Goal: Download file/media

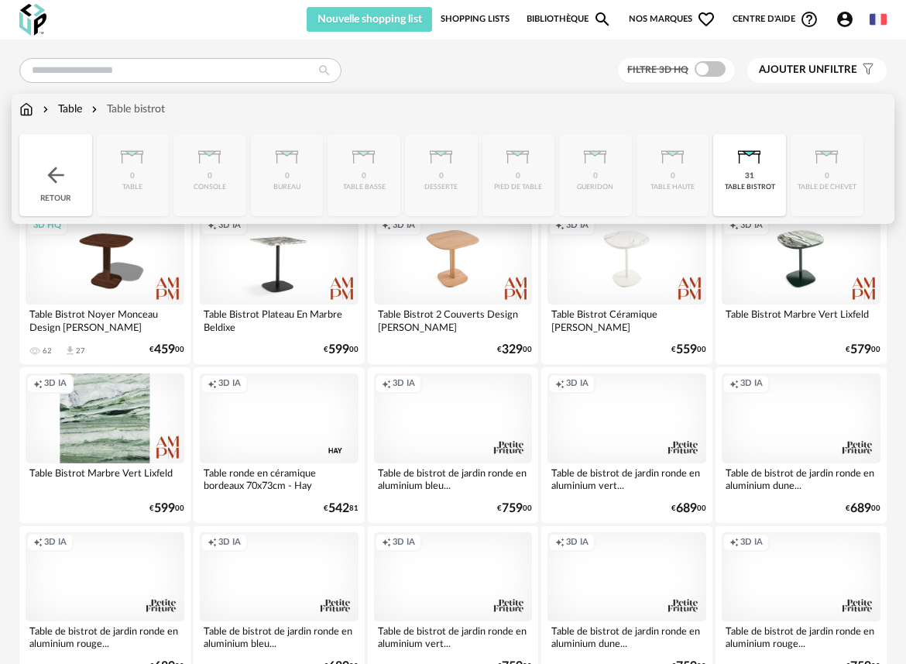
click at [79, 110] on div "Table" at bounding box center [60, 108] width 43 height 15
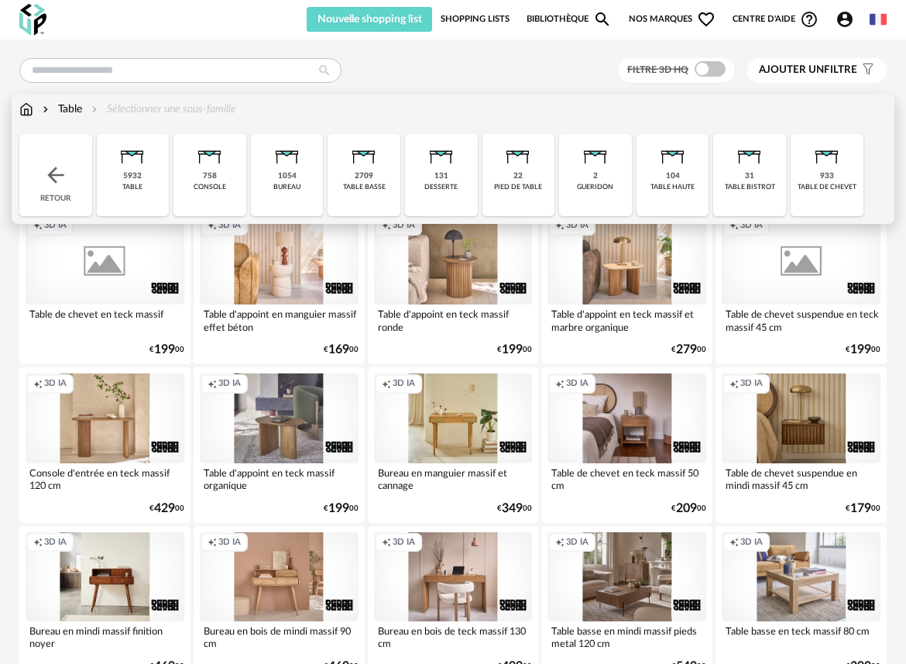
click at [662, 178] on div "104 table haute" at bounding box center [673, 175] width 73 height 82
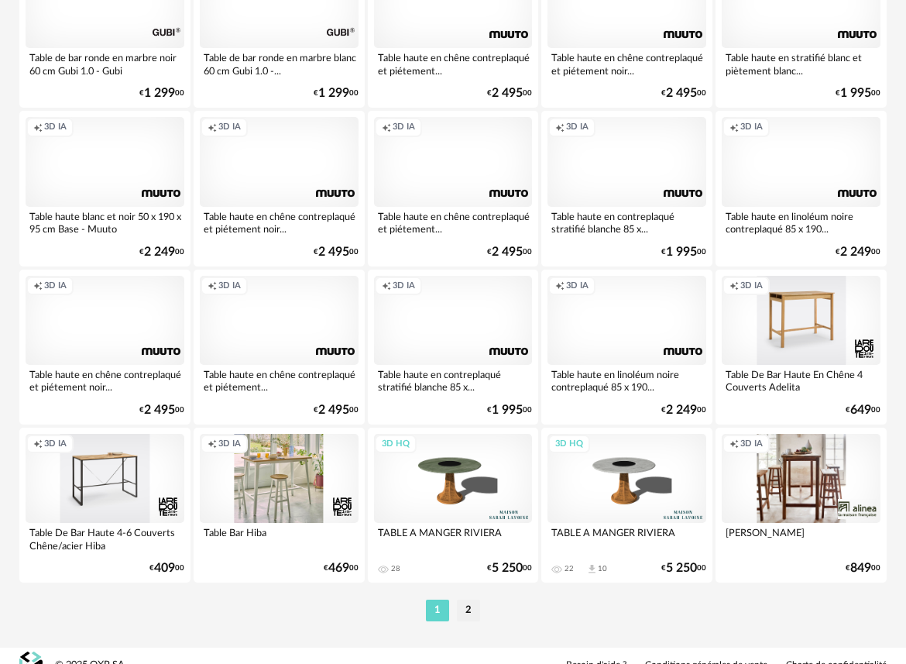
scroll to position [2806, 0]
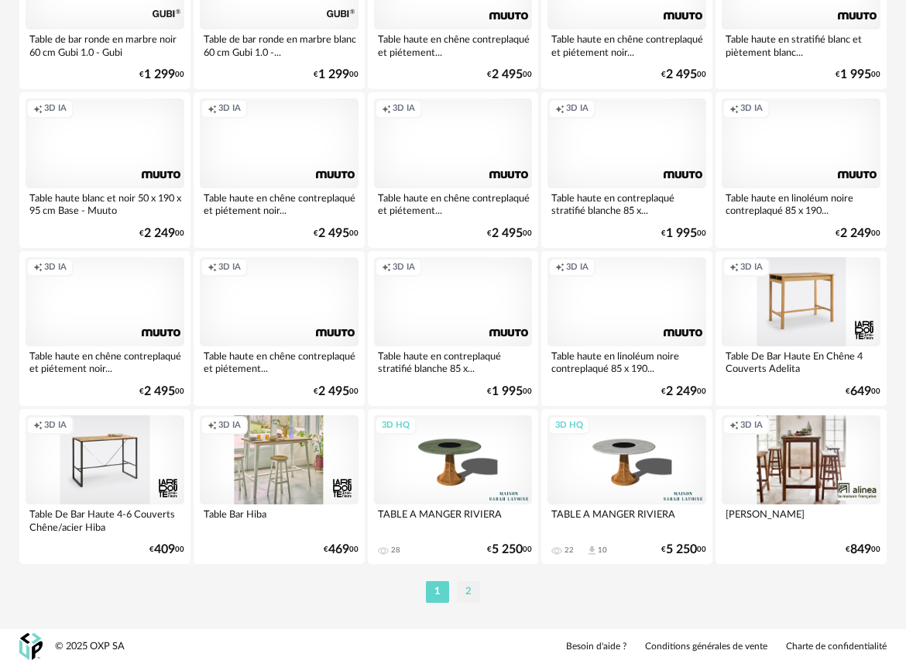
click at [470, 589] on li "2" at bounding box center [468, 592] width 23 height 22
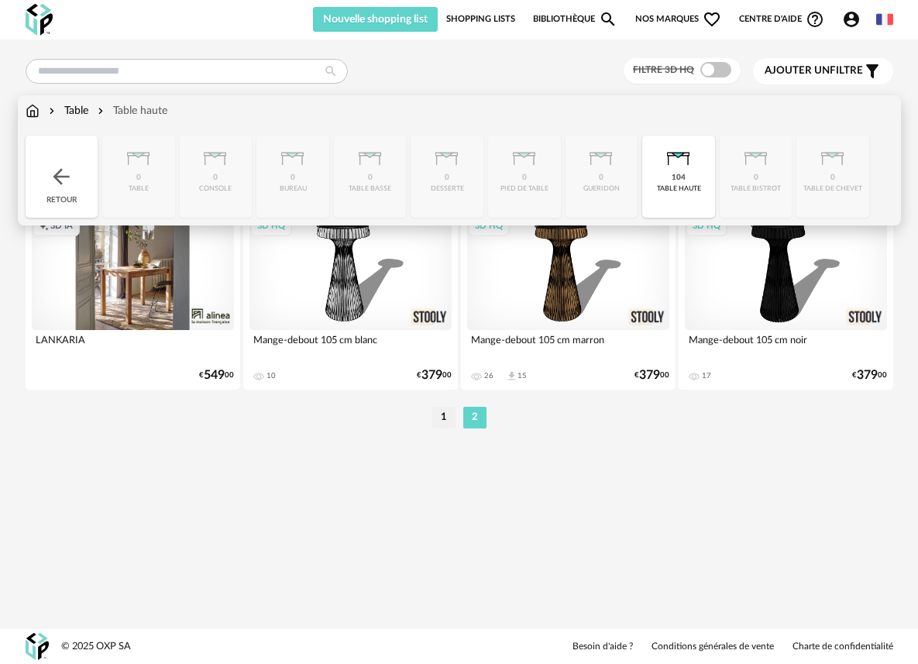
click at [85, 106] on div "Table" at bounding box center [67, 110] width 43 height 15
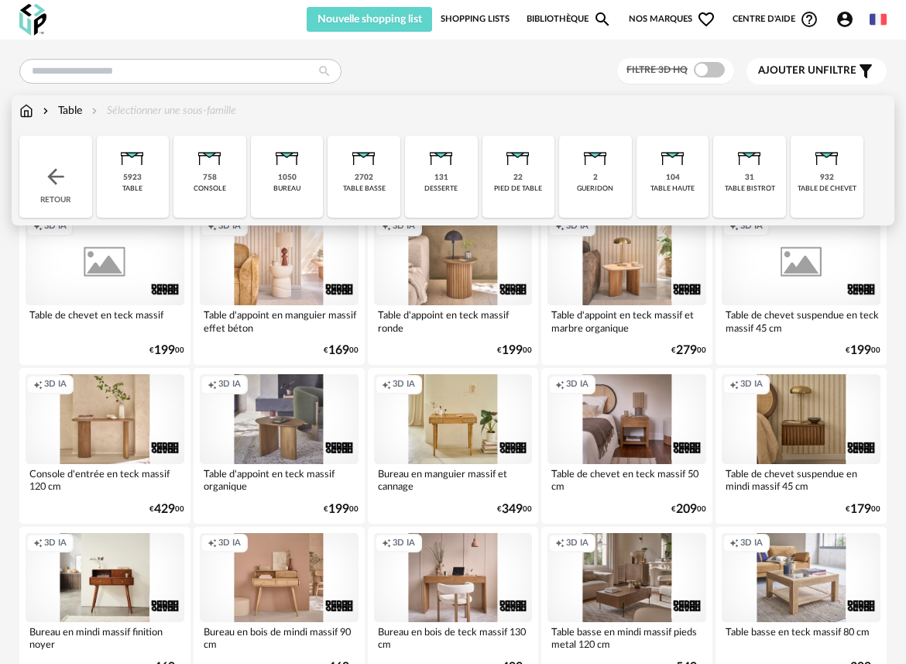
click at [672, 180] on div "104" at bounding box center [673, 178] width 14 height 10
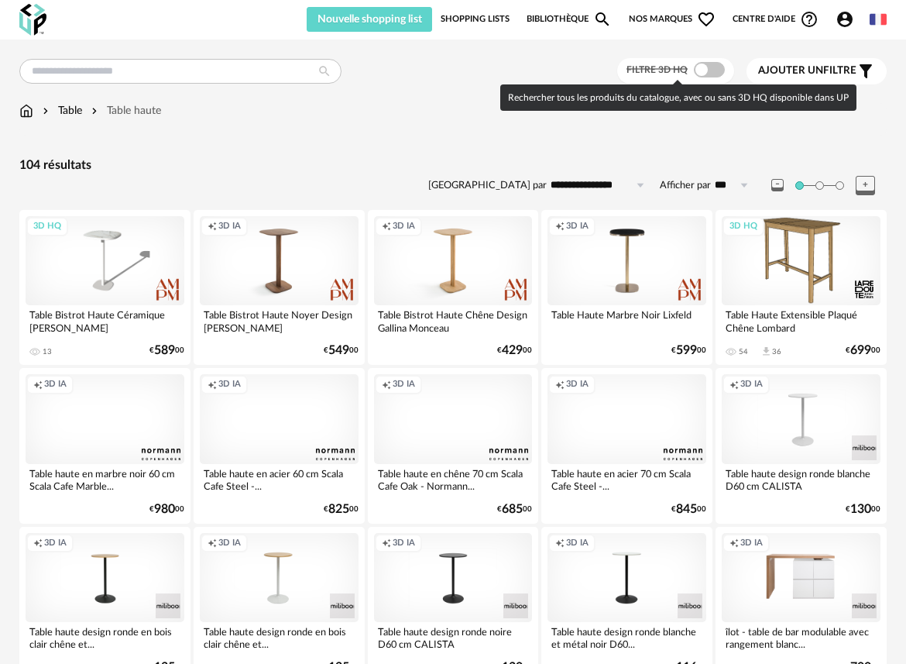
click at [716, 72] on span at bounding box center [709, 69] width 31 height 15
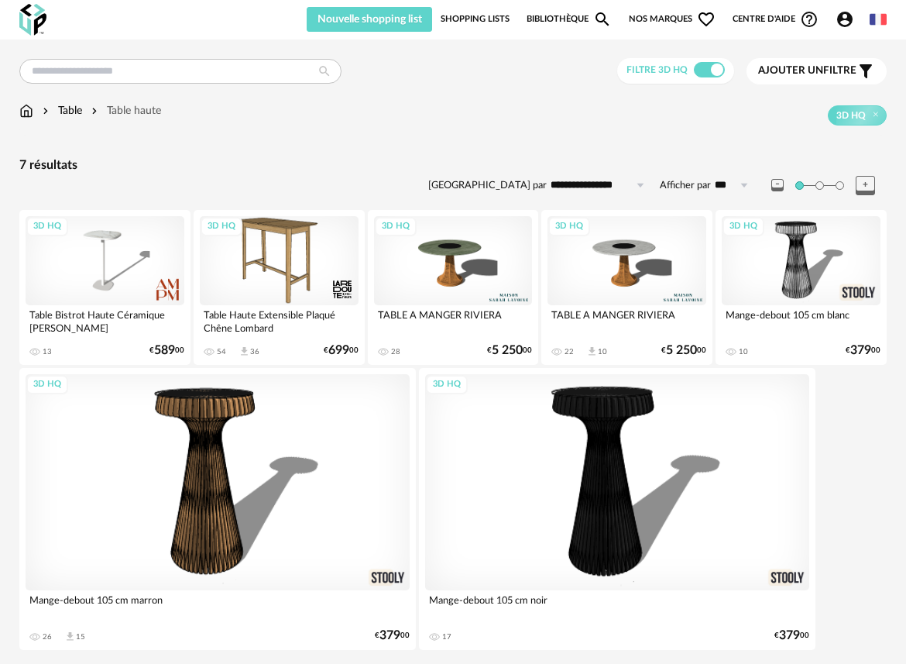
click at [80, 112] on div "Table" at bounding box center [60, 110] width 43 height 15
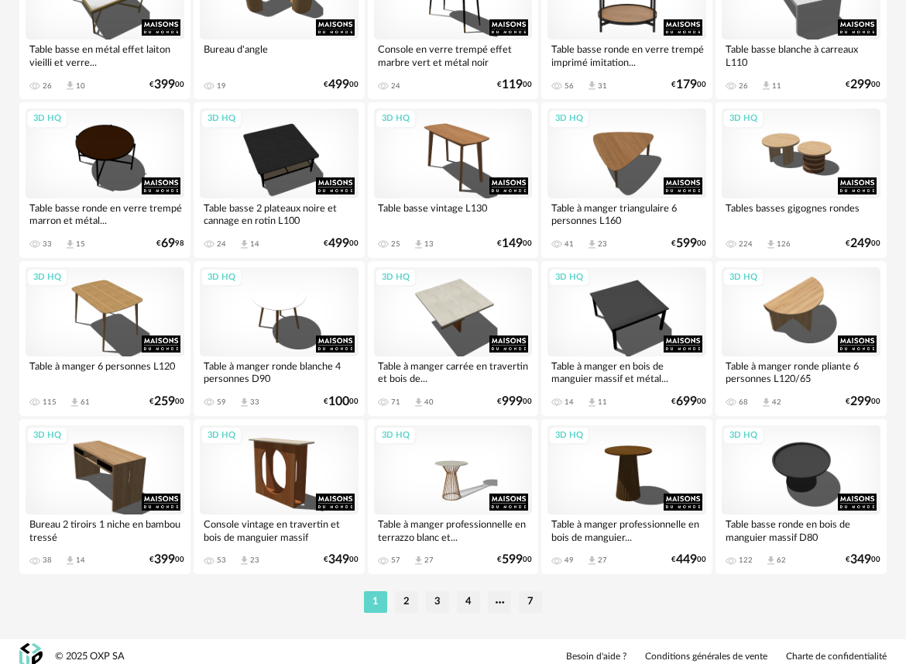
scroll to position [2806, 0]
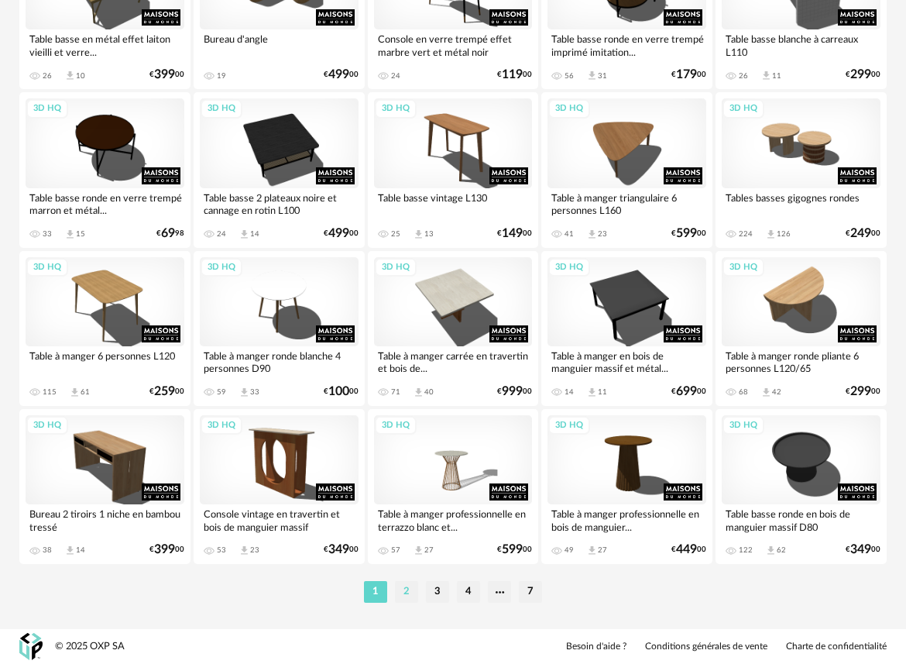
click at [410, 596] on li "2" at bounding box center [406, 592] width 23 height 22
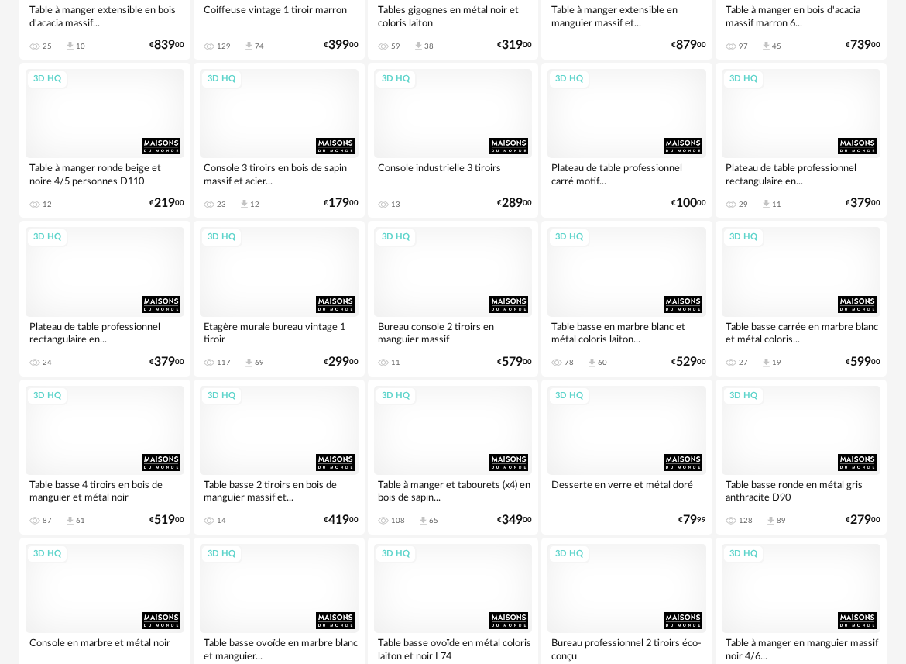
scroll to position [2806, 0]
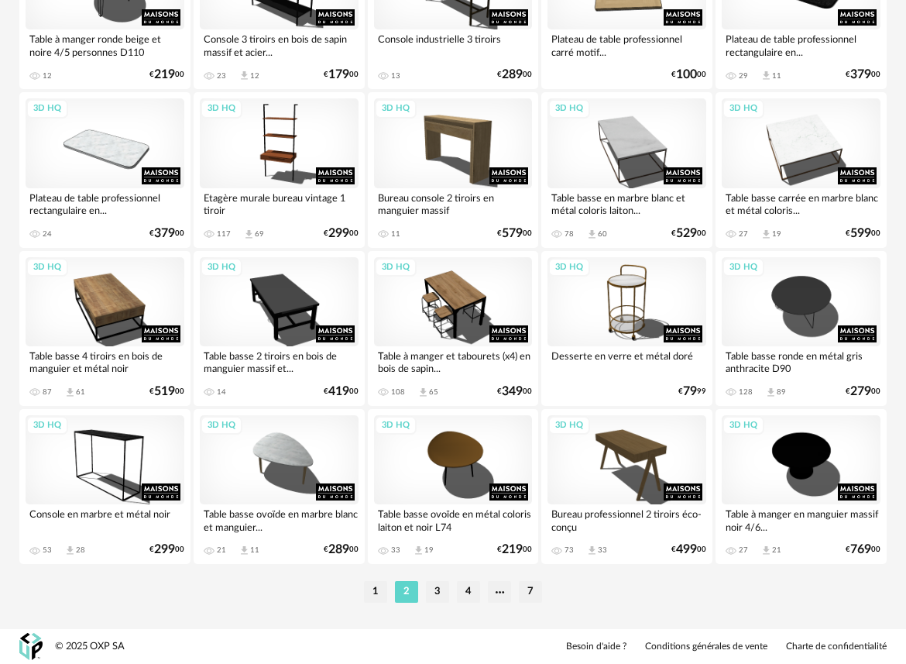
drag, startPoint x: 441, startPoint y: 599, endPoint x: 456, endPoint y: 581, distance: 23.7
click at [441, 599] on li "3" at bounding box center [437, 592] width 23 height 22
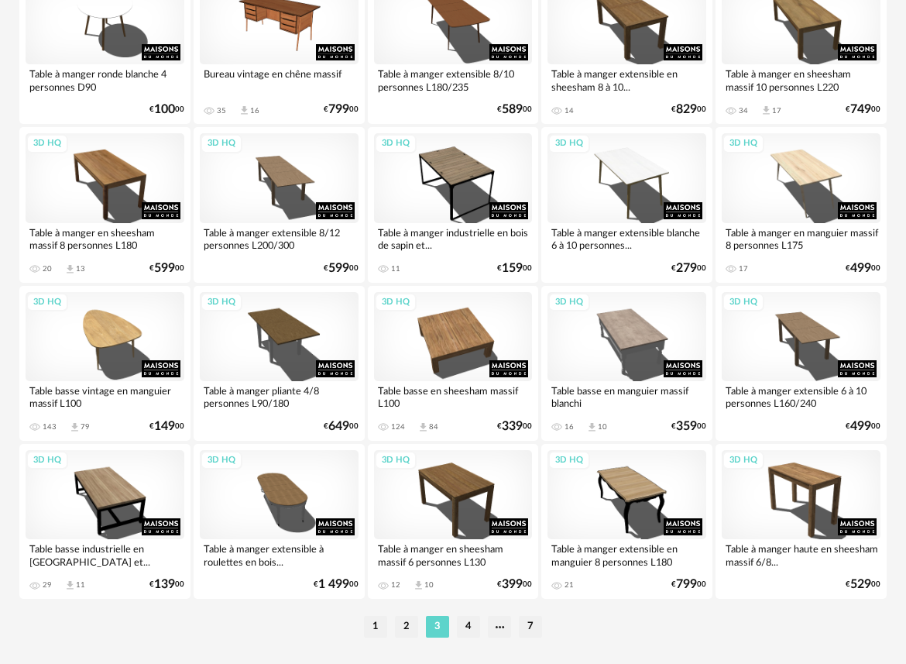
scroll to position [2806, 0]
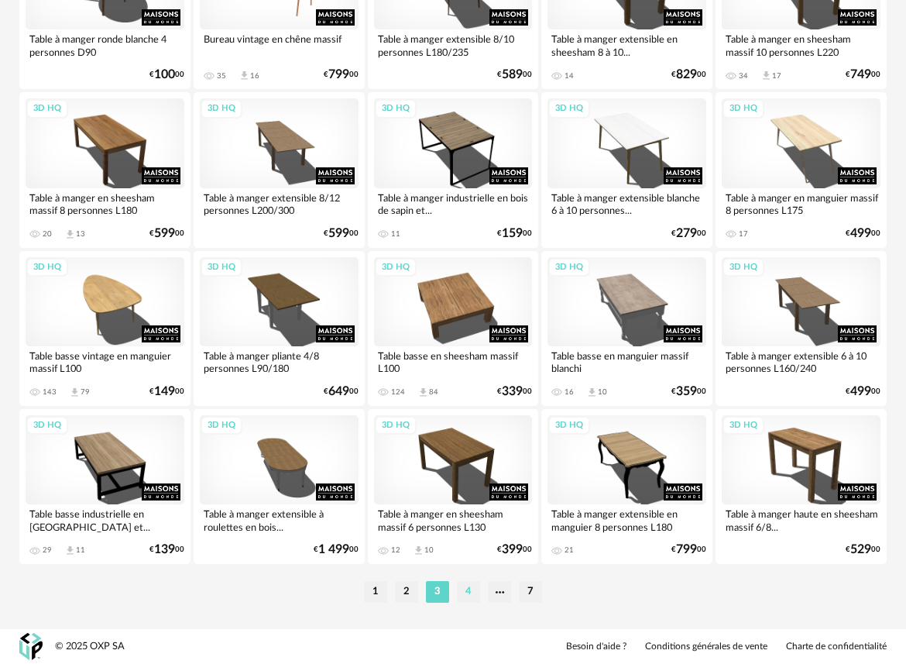
click at [469, 598] on li "4" at bounding box center [468, 592] width 23 height 22
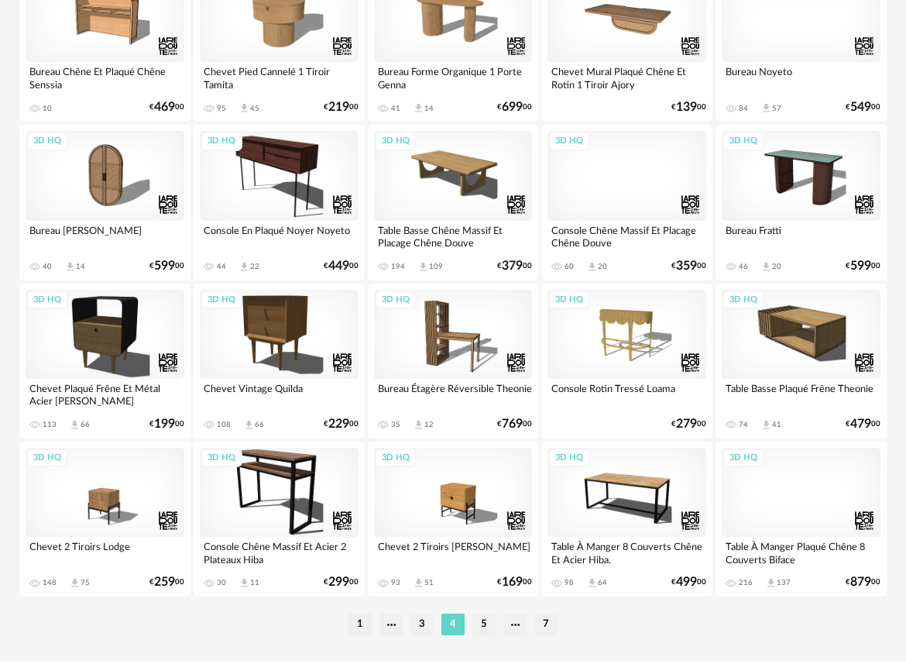
scroll to position [2783, 0]
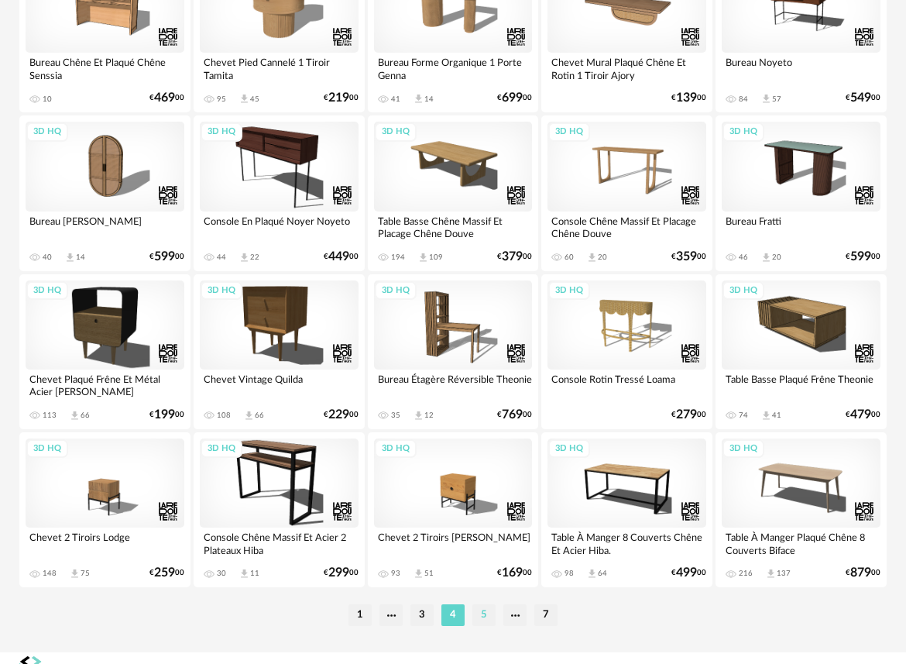
click at [481, 622] on li "5" at bounding box center [483, 615] width 23 height 22
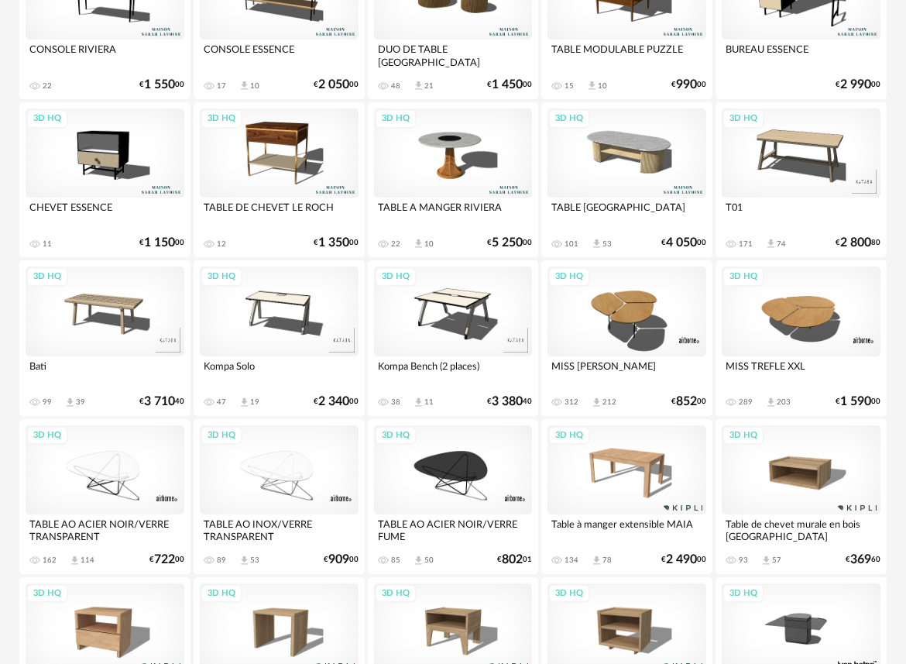
scroll to position [2806, 0]
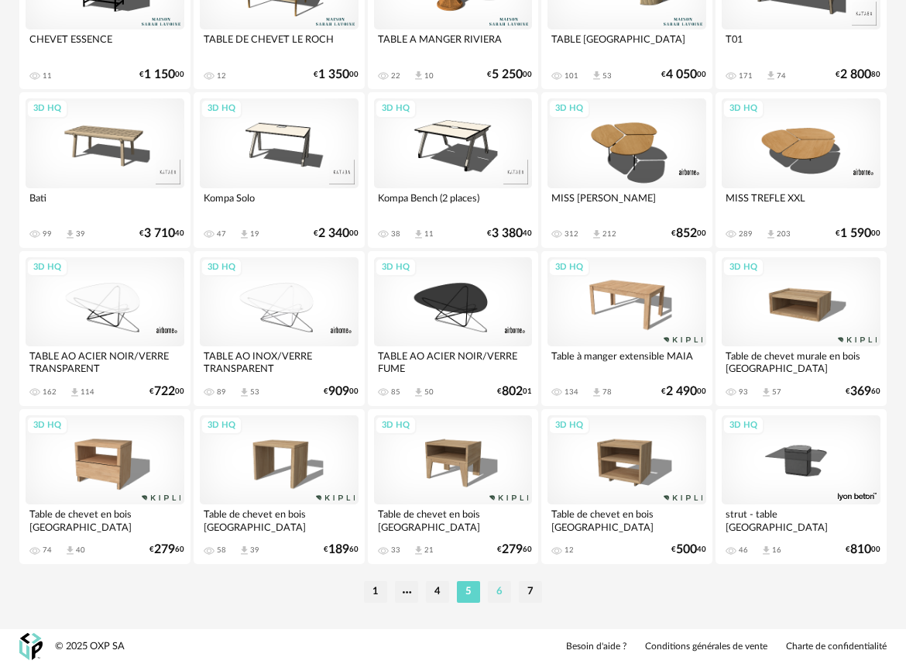
click at [493, 592] on li "6" at bounding box center [499, 592] width 23 height 22
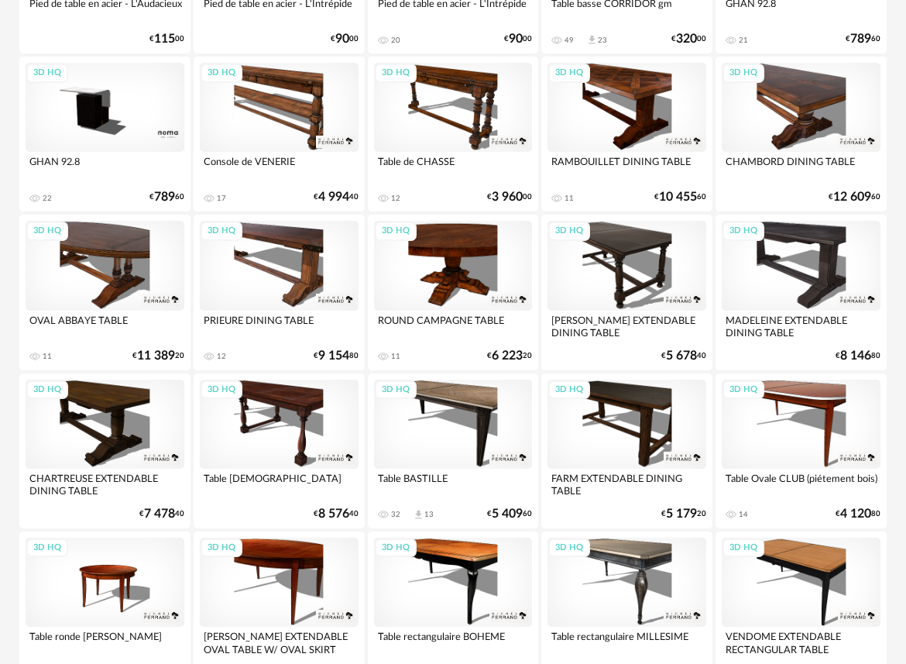
scroll to position [2806, 0]
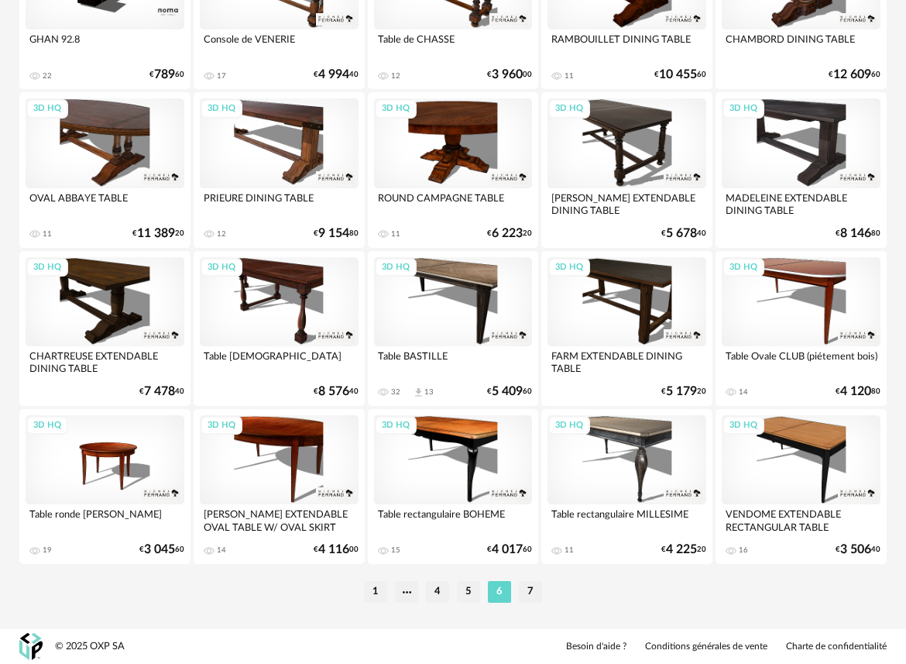
click at [524, 593] on li "7" at bounding box center [530, 592] width 23 height 22
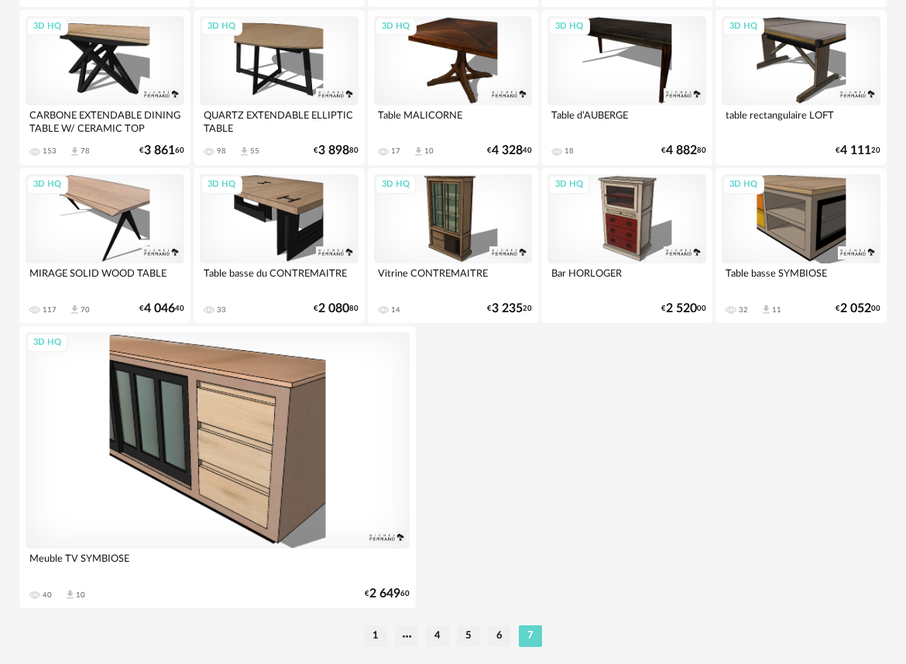
scroll to position [719, 0]
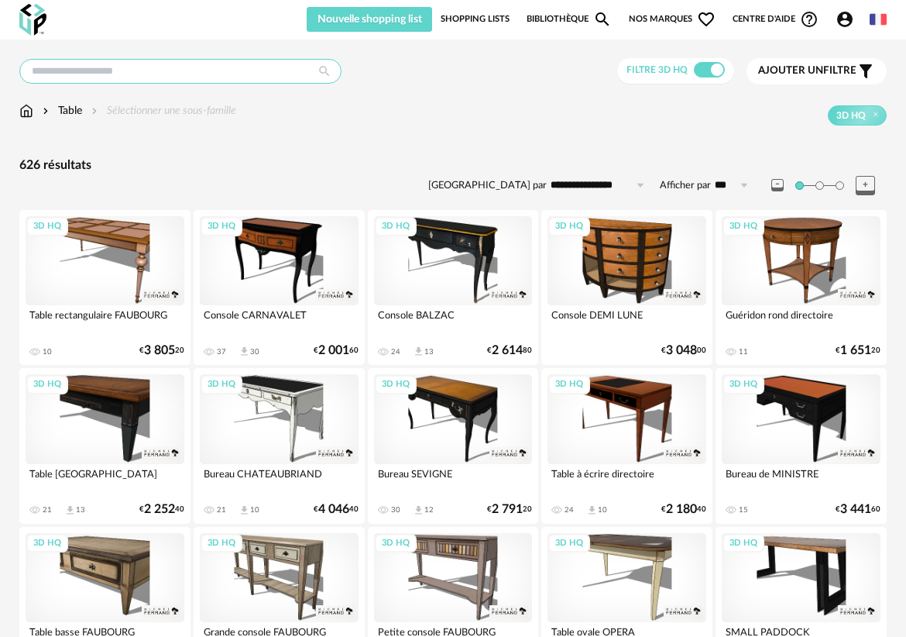
click at [126, 78] on input "text" at bounding box center [180, 71] width 322 height 25
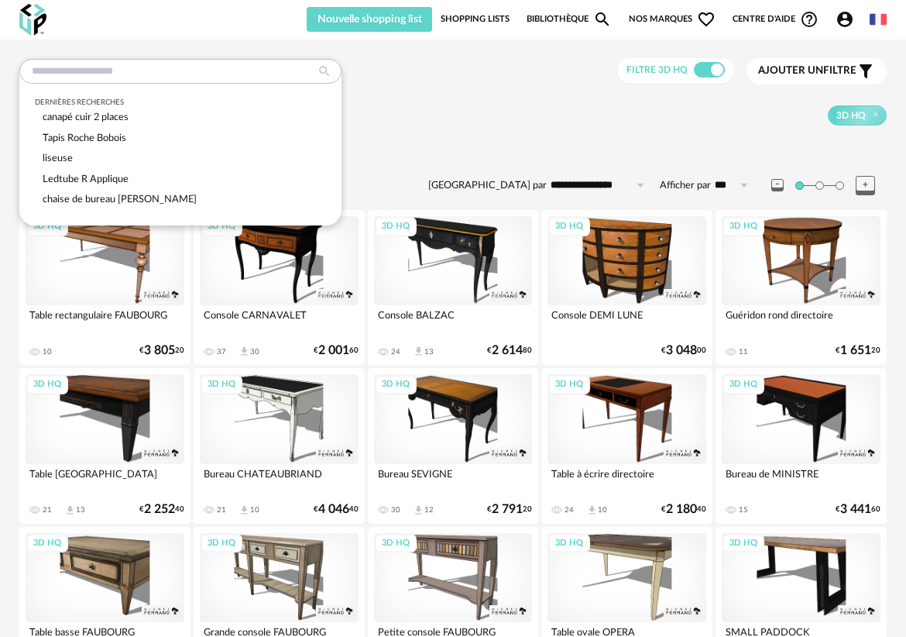
drag, startPoint x: 400, startPoint y: 146, endPoint x: 348, endPoint y: 142, distance: 52.1
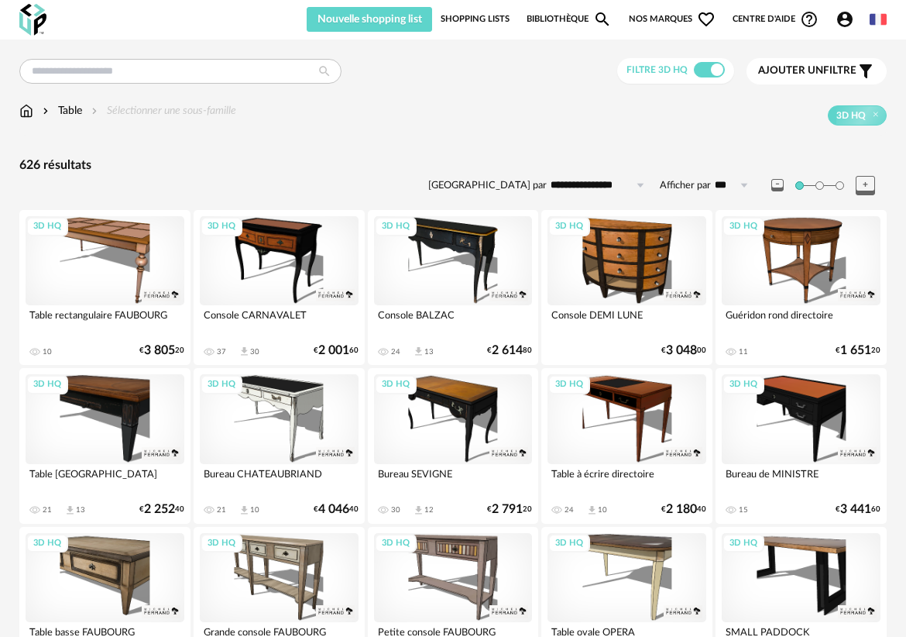
click at [27, 108] on img at bounding box center [26, 110] width 14 height 15
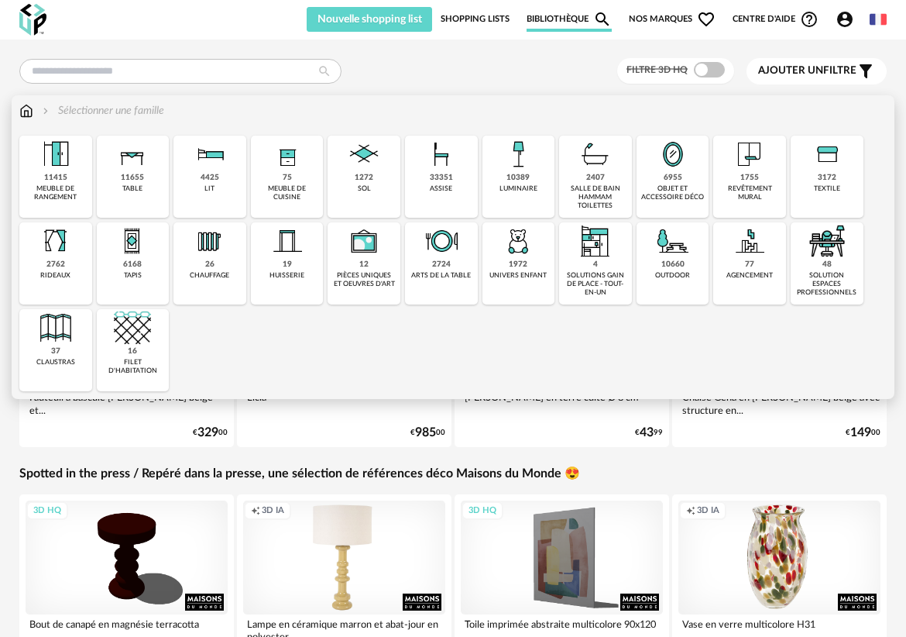
click at [448, 170] on img at bounding box center [441, 154] width 37 height 37
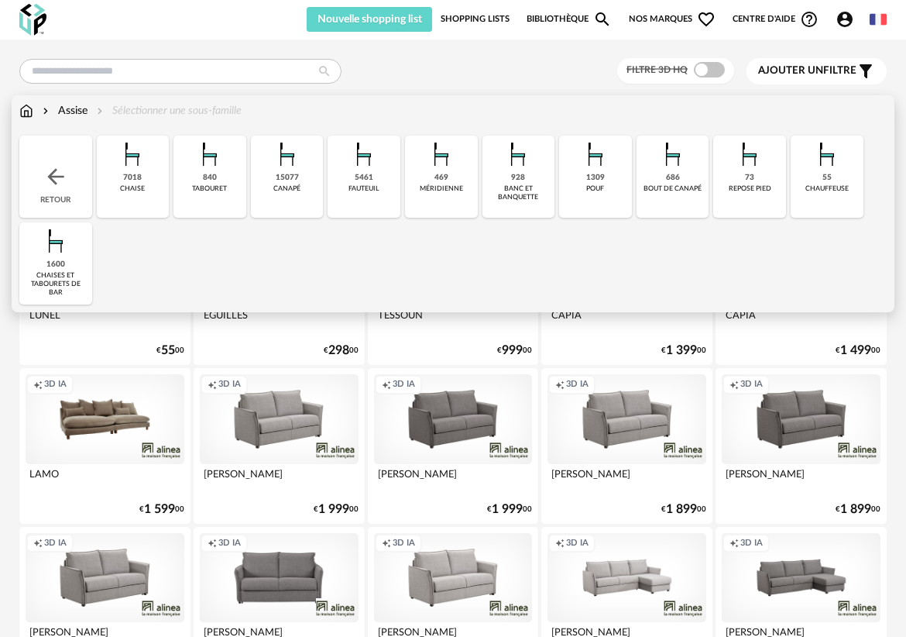
click at [69, 278] on div "chaises et tabourets de bar" at bounding box center [56, 284] width 64 height 26
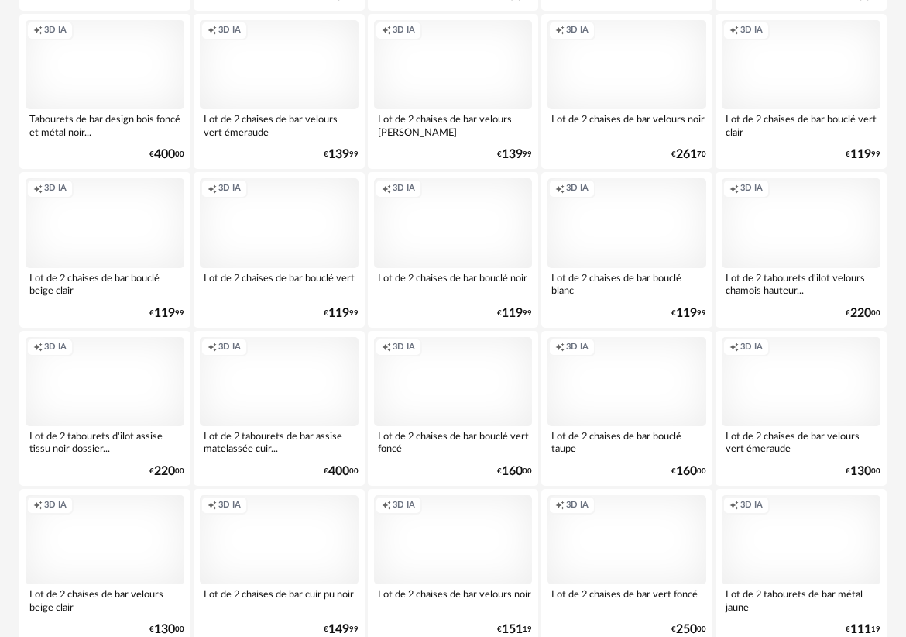
scroll to position [2814, 0]
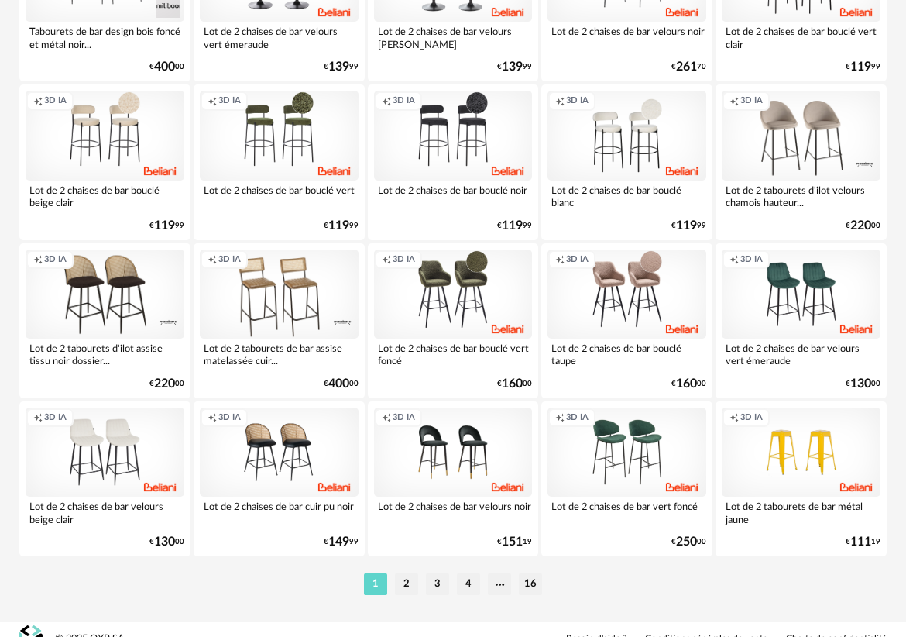
click at [403, 588] on li "2" at bounding box center [406, 584] width 23 height 22
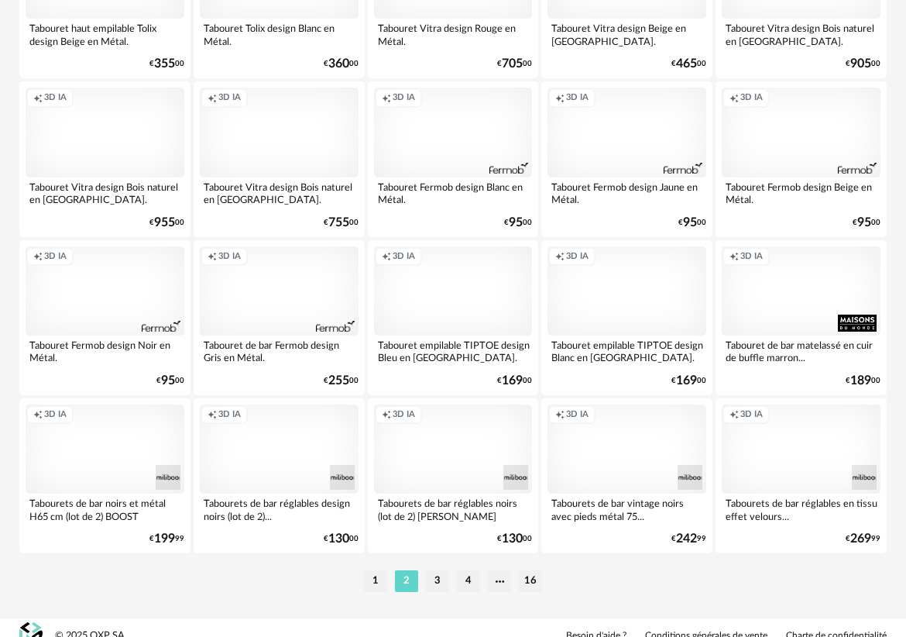
scroll to position [2833, 0]
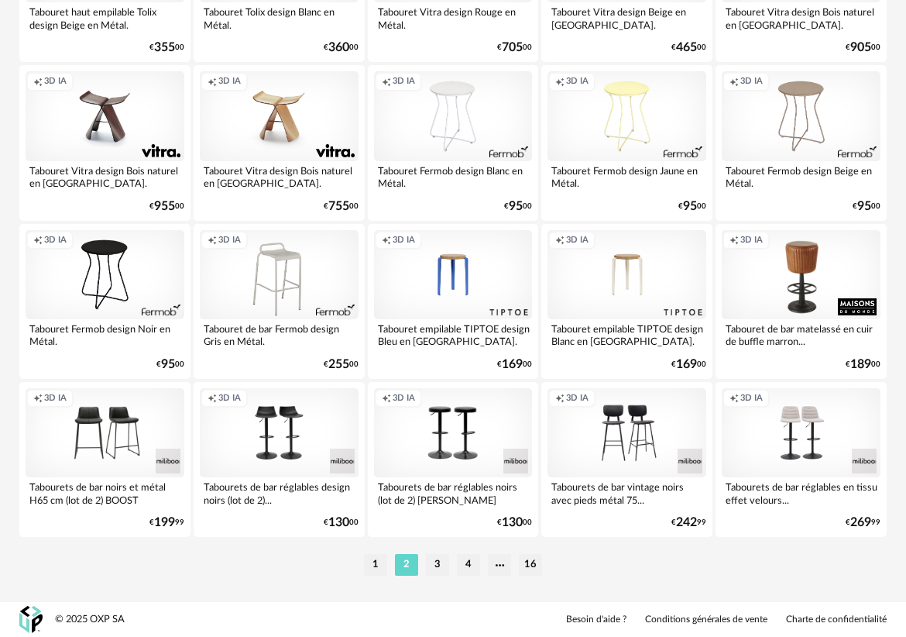
click at [436, 564] on li "3" at bounding box center [437, 565] width 23 height 22
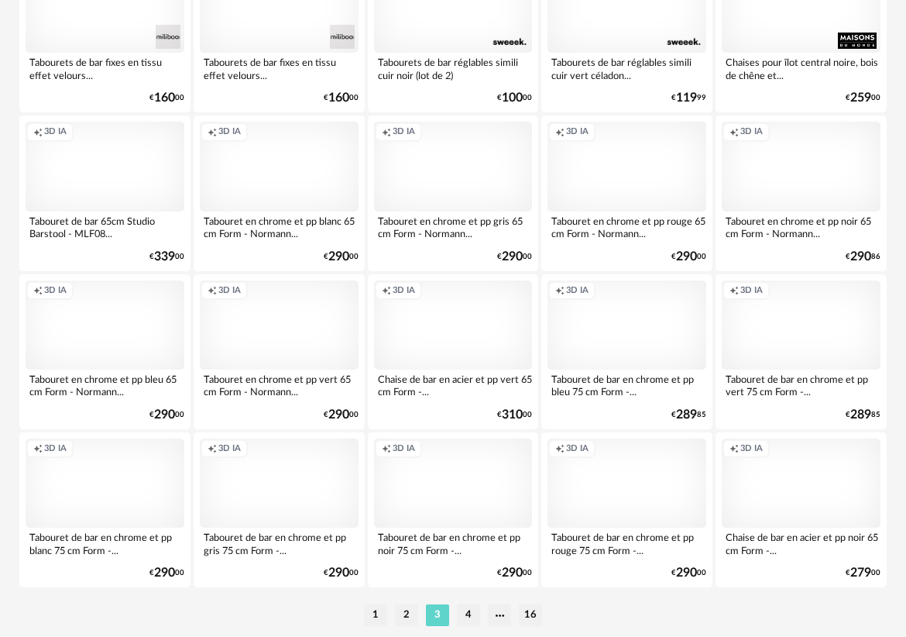
scroll to position [2833, 0]
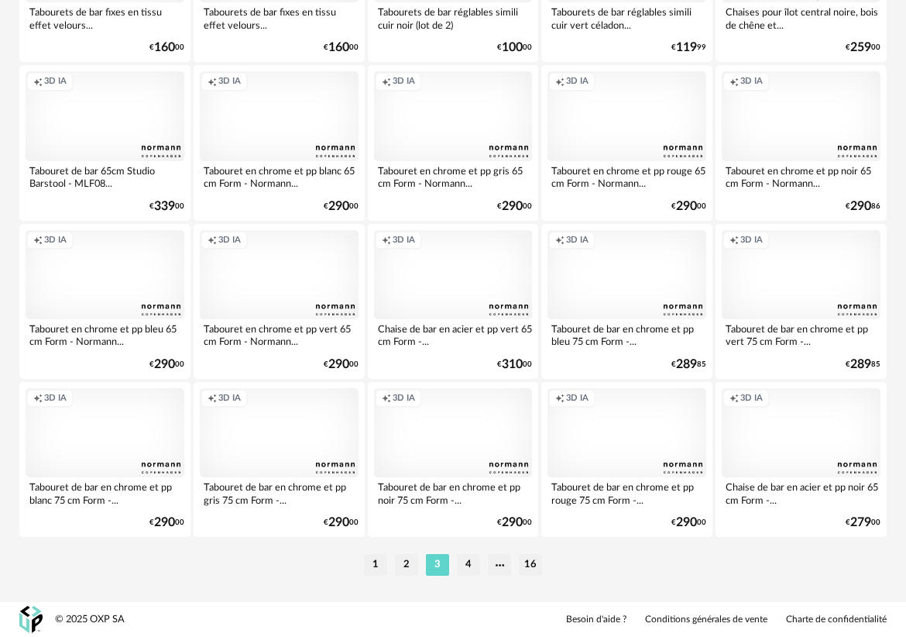
click at [471, 566] on li "4" at bounding box center [468, 565] width 23 height 22
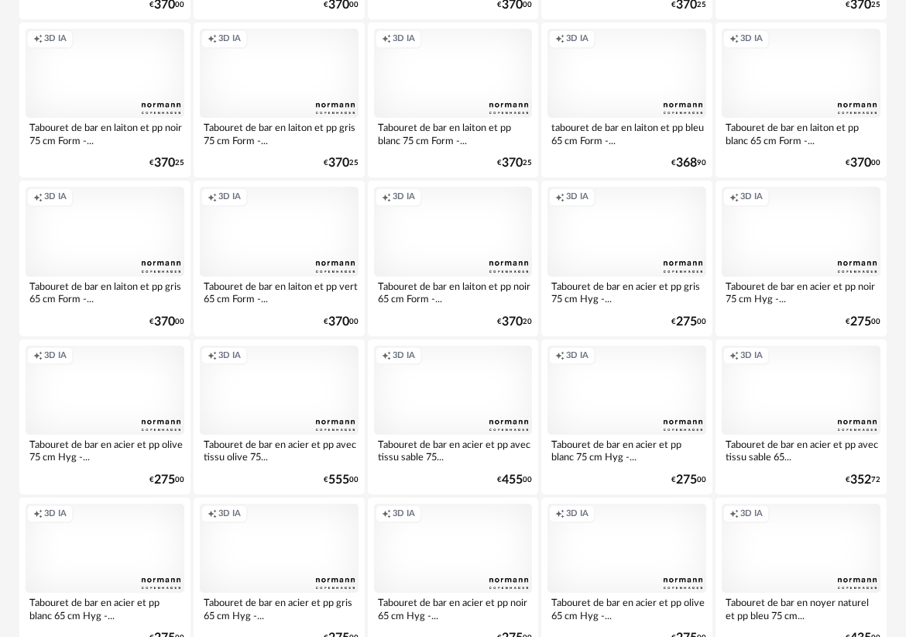
scroll to position [2833, 0]
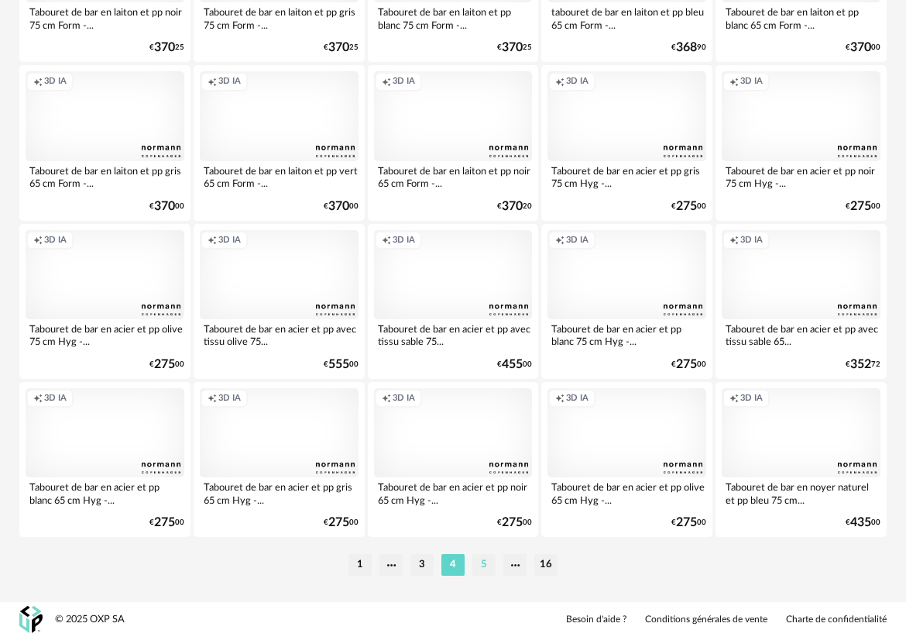
click at [486, 575] on li "5" at bounding box center [483, 565] width 23 height 22
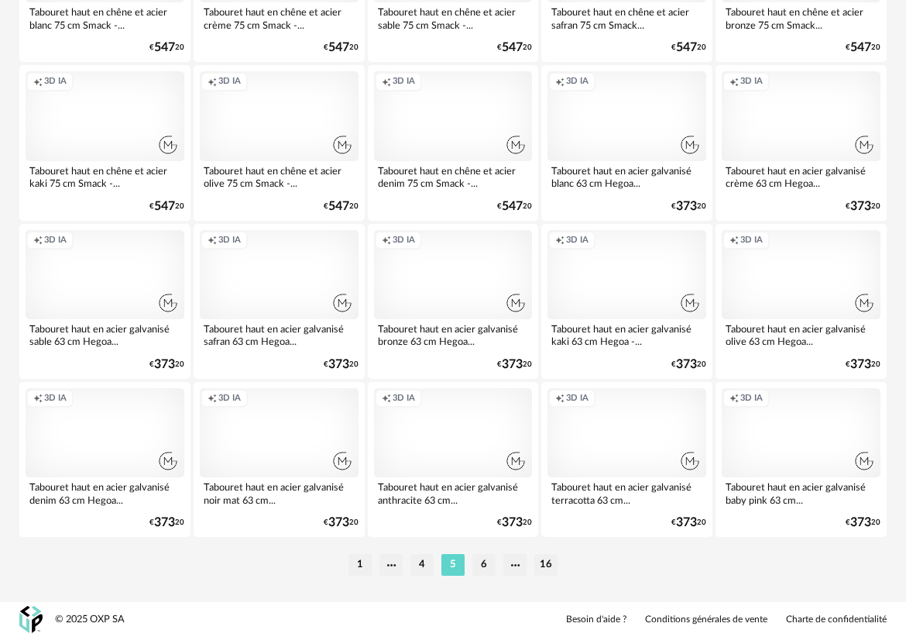
scroll to position [2824, 0]
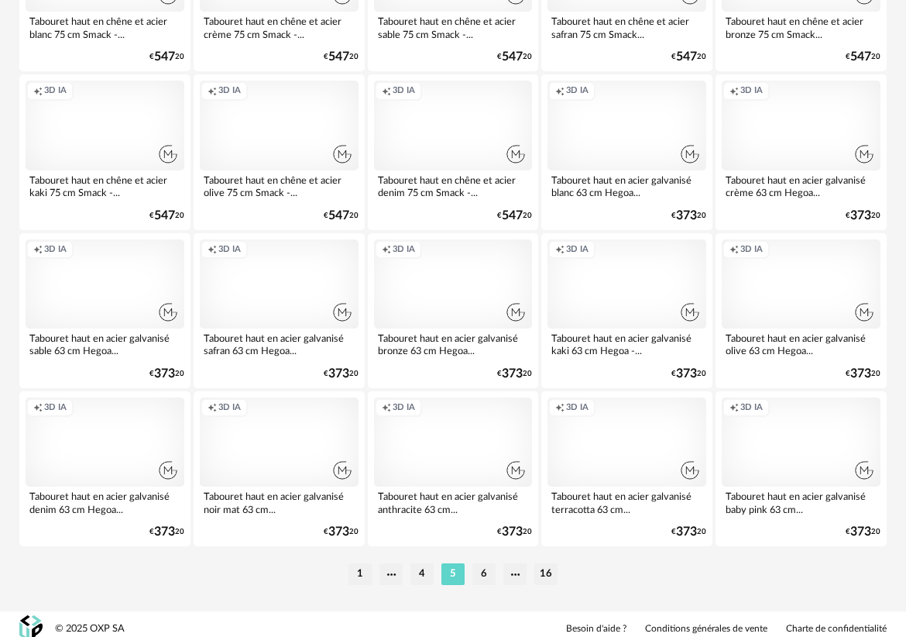
click at [478, 576] on li "6" at bounding box center [483, 574] width 23 height 22
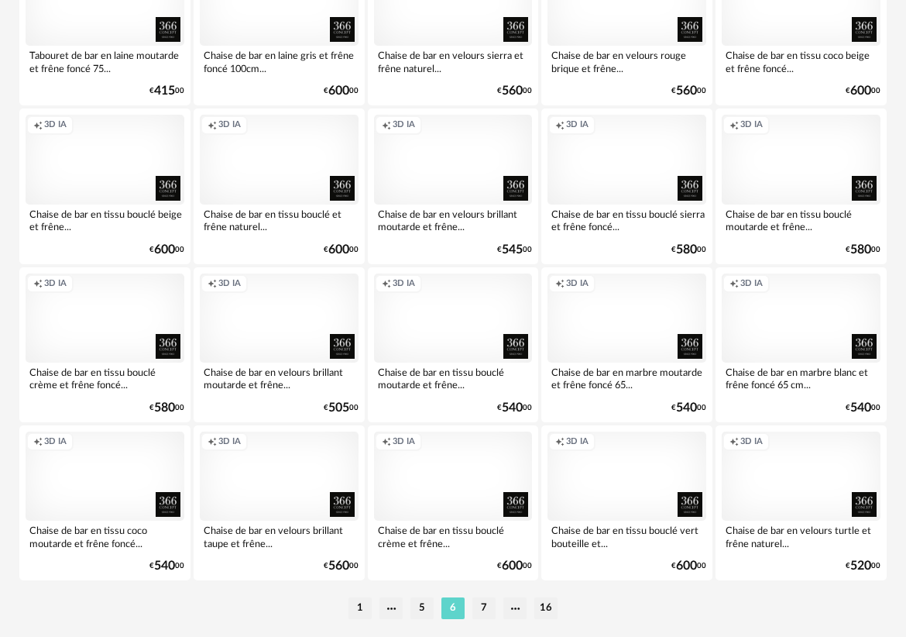
scroll to position [2833, 0]
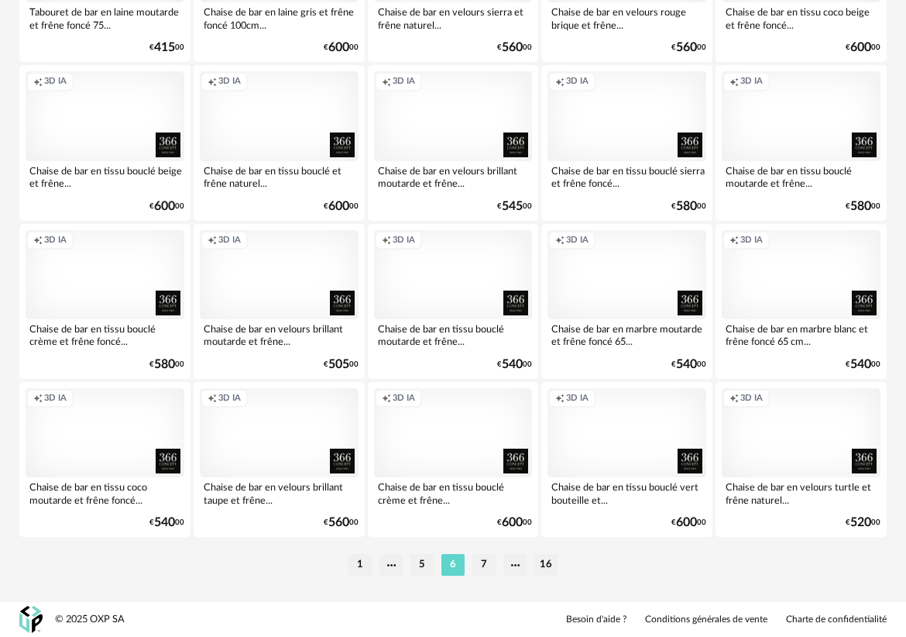
click at [480, 567] on li "7" at bounding box center [483, 565] width 23 height 22
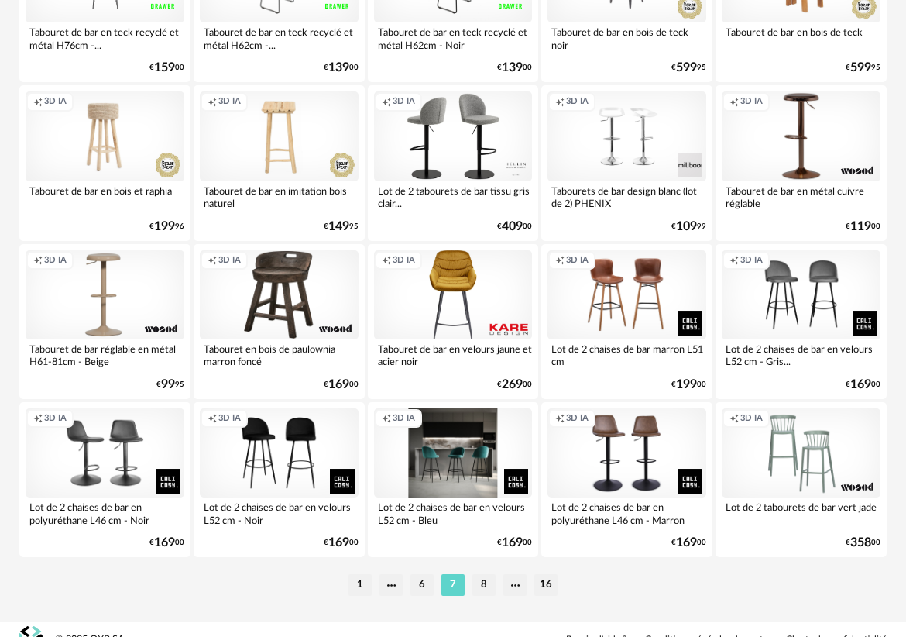
scroll to position [2833, 0]
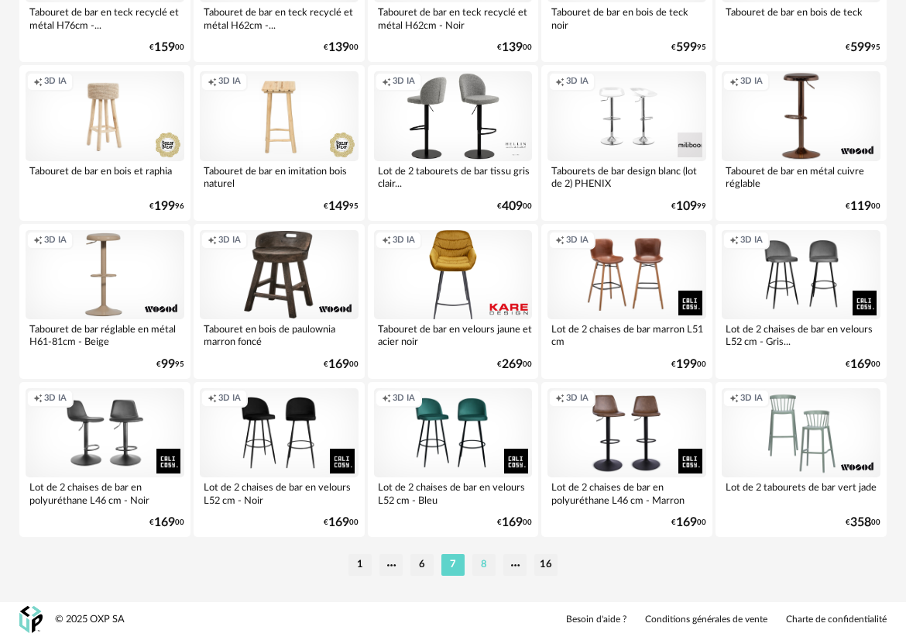
click at [484, 564] on li "8" at bounding box center [483, 565] width 23 height 22
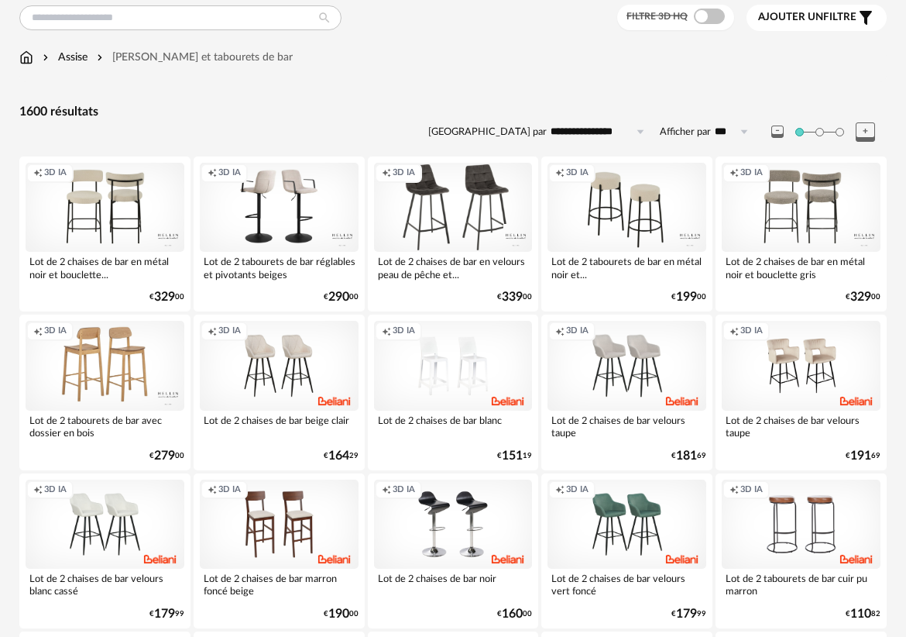
scroll to position [81, 0]
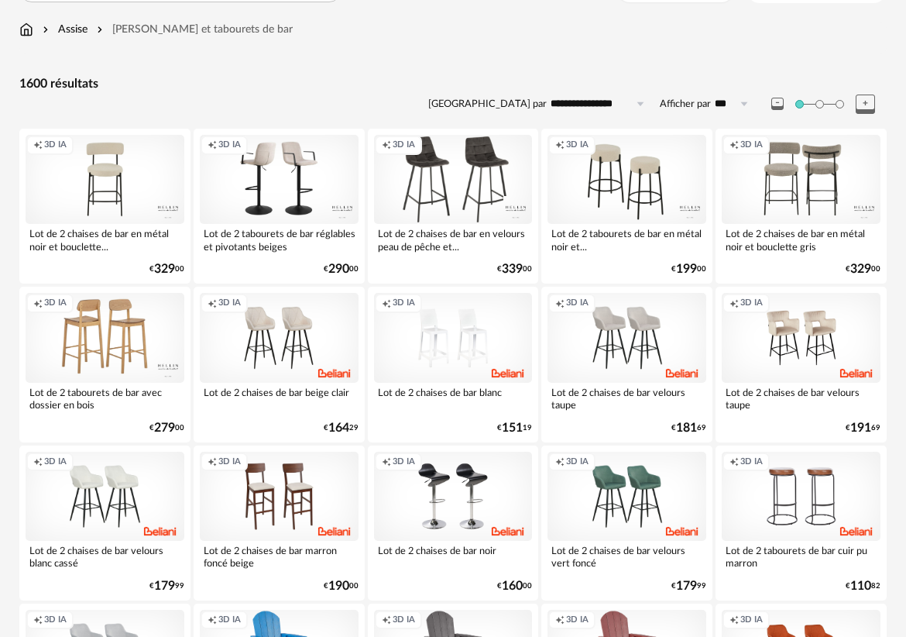
click at [116, 174] on div "Creation icon 3D IA" at bounding box center [105, 179] width 159 height 89
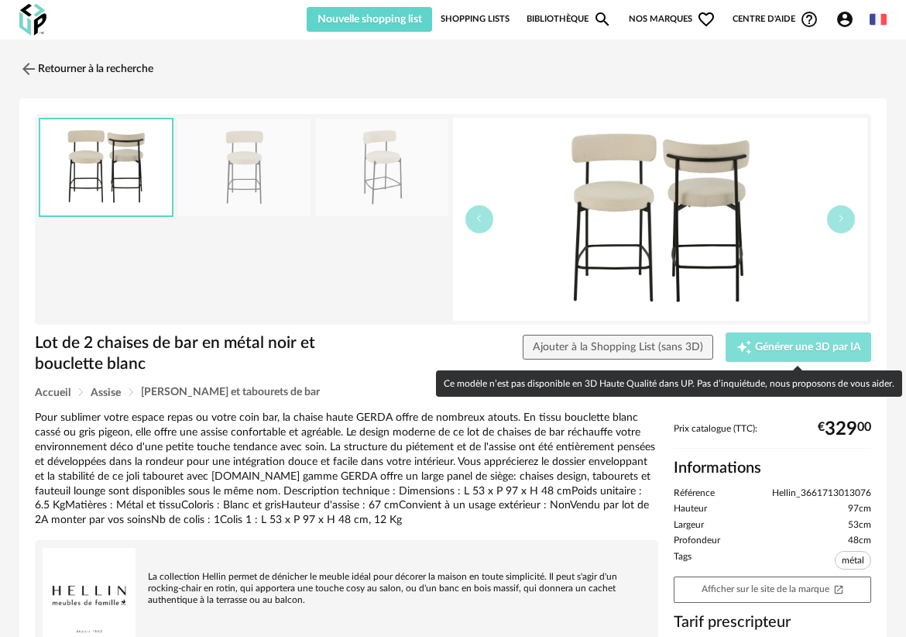
click at [759, 349] on span "Générer une 3D par IA" at bounding box center [808, 347] width 106 height 11
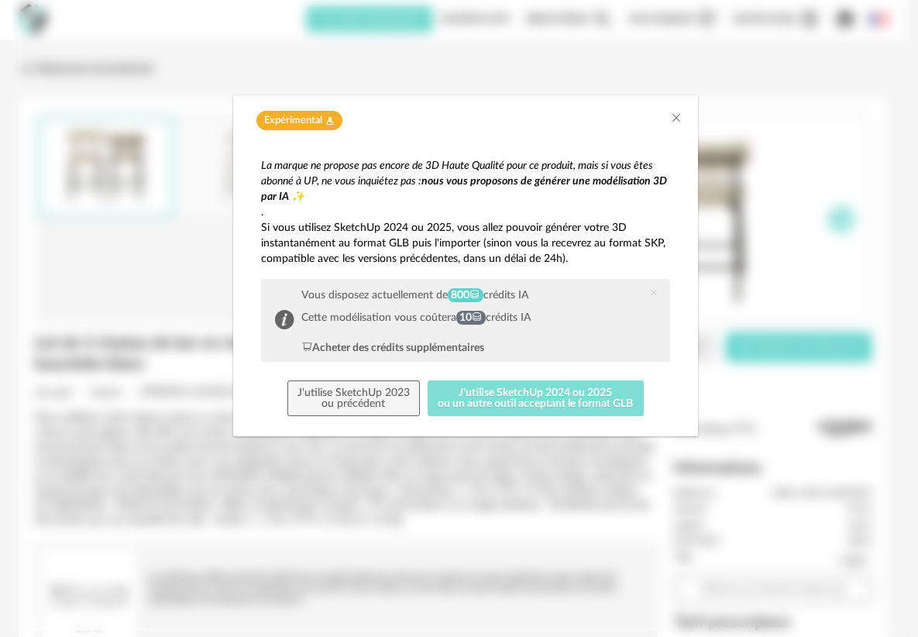
click at [472, 404] on button "J'utilise SketchUp 2024 ou 2025 ou un autre outil acceptant le format GLB" at bounding box center [536, 398] width 216 height 36
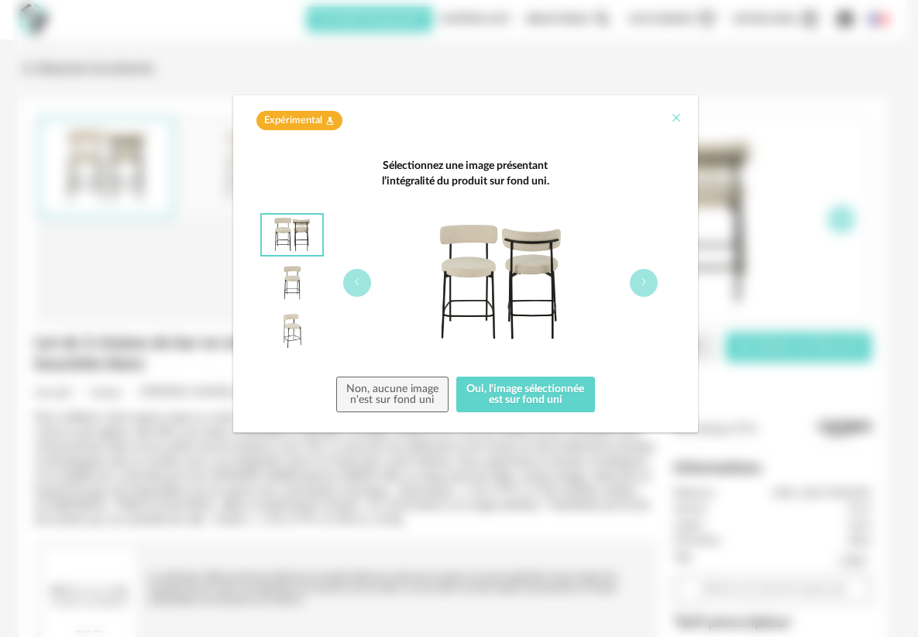
click at [681, 115] on icon "Close" at bounding box center [676, 118] width 12 height 12
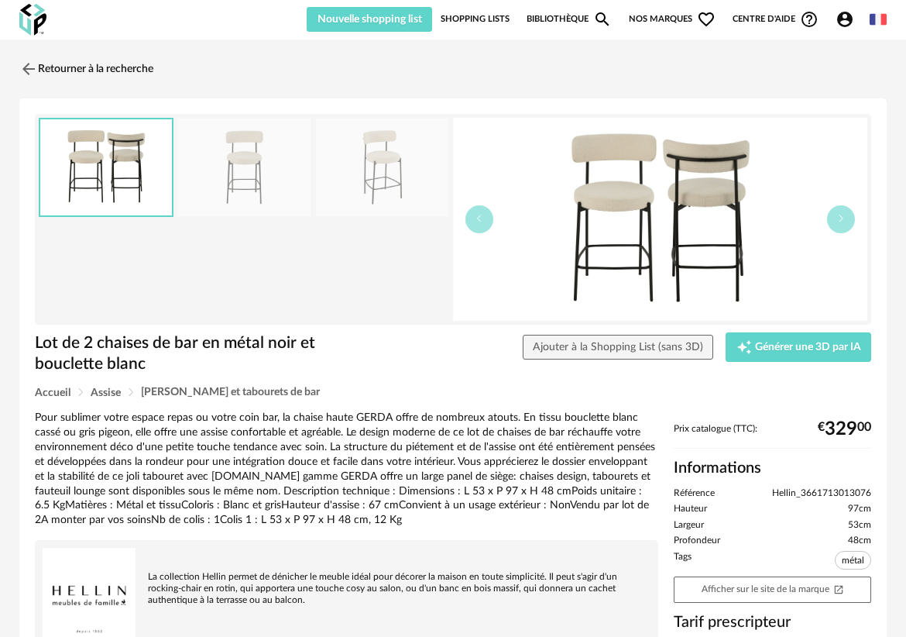
click at [733, 98] on div "Lot de 2 chaises de bar en métal noir et bouclette blanc Lot de 2 chaises de ba…" at bounding box center [452, 423] width 867 height 650
click at [112, 68] on link "Retourner à la recherche" at bounding box center [82, 69] width 134 height 34
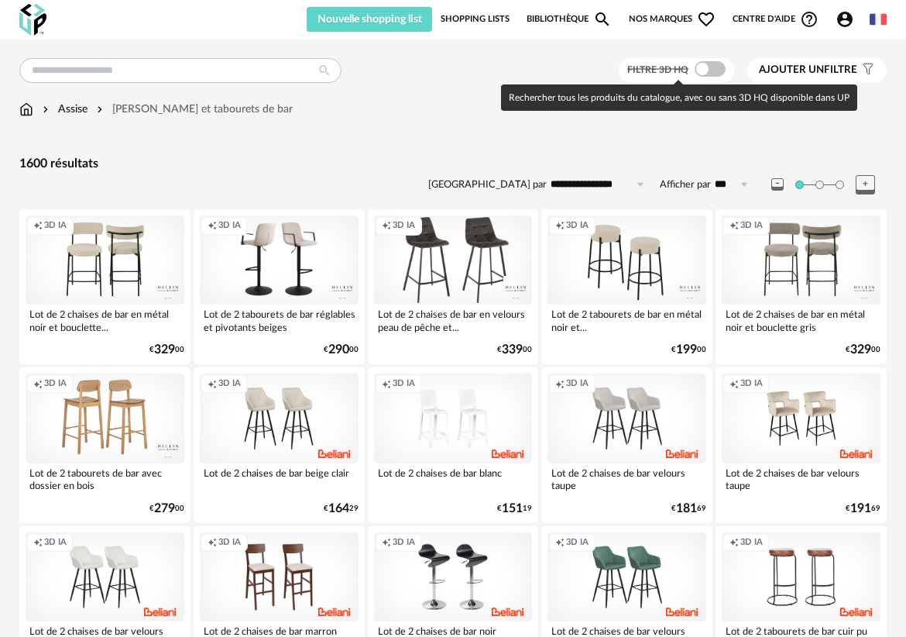
click at [720, 70] on span at bounding box center [710, 68] width 31 height 15
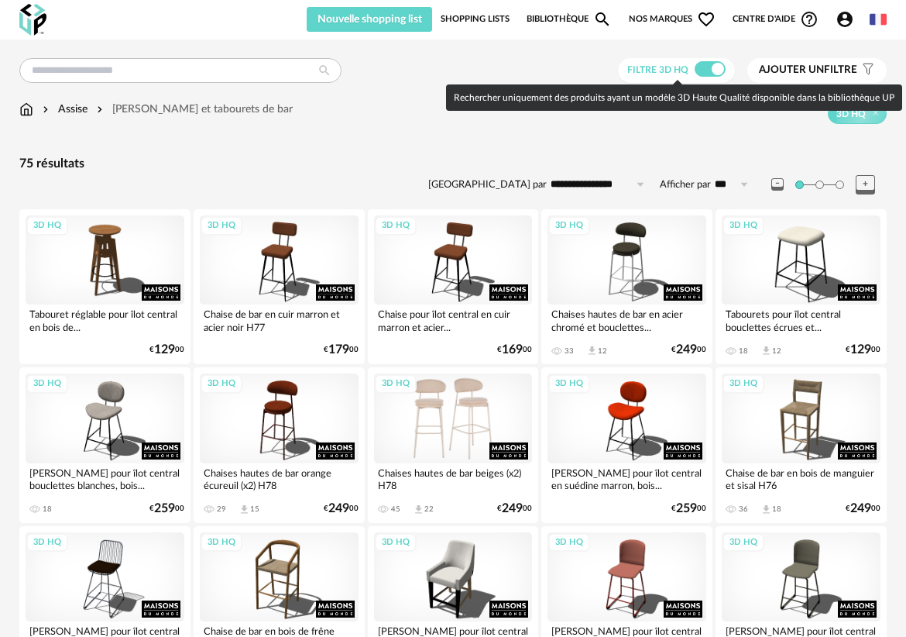
click at [457, 414] on div "3D HQ" at bounding box center [453, 417] width 159 height 89
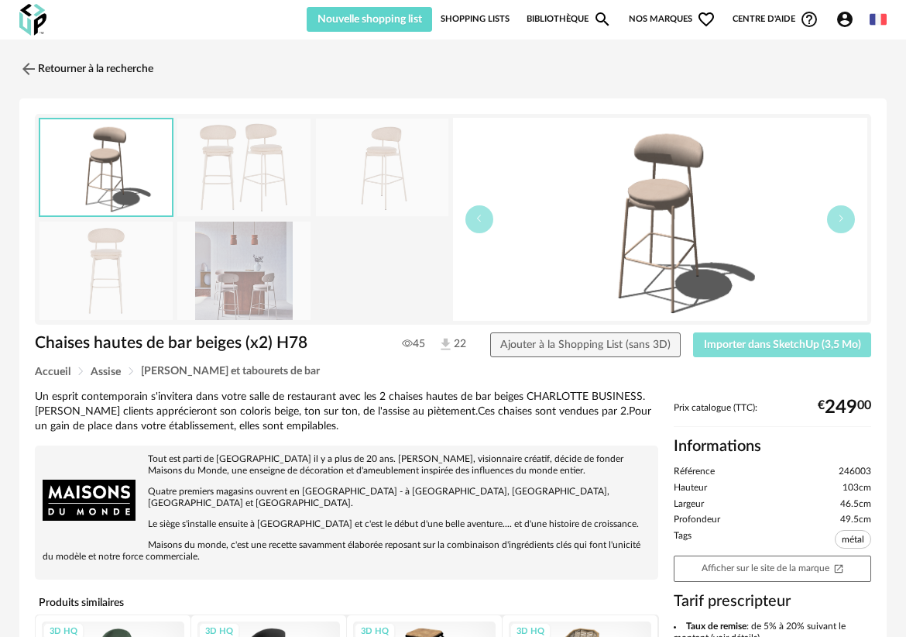
click at [737, 349] on span "Importer dans SketchUp (3,5 Mo)" at bounding box center [782, 344] width 157 height 11
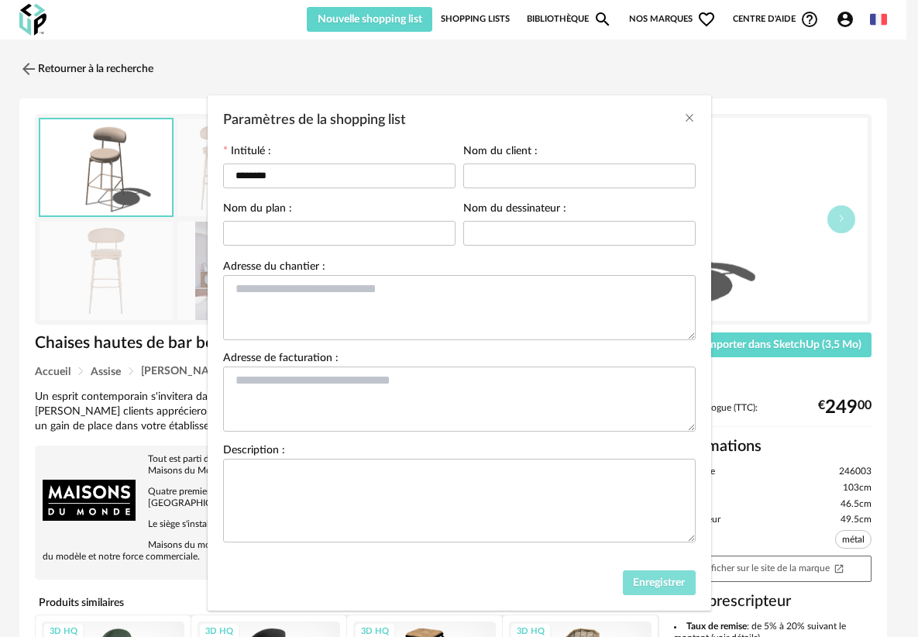
click at [644, 588] on span "Enregistrer" at bounding box center [659, 582] width 52 height 11
